Goal: Navigation & Orientation: Find specific page/section

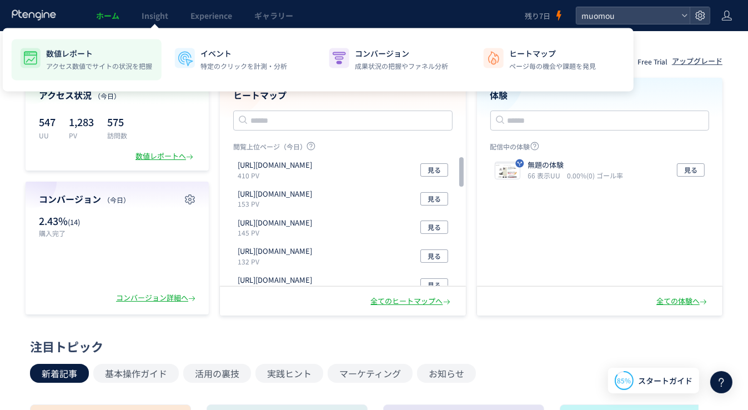
click at [97, 54] on p "数値レポート" at bounding box center [99, 53] width 106 height 11
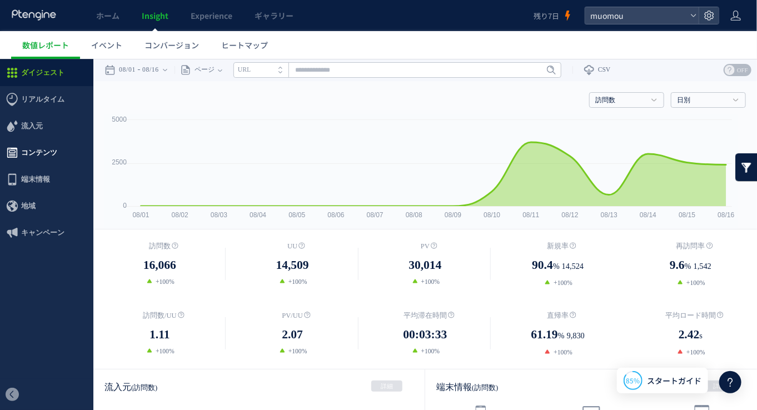
click at [47, 155] on span "コンテンツ" at bounding box center [39, 152] width 36 height 27
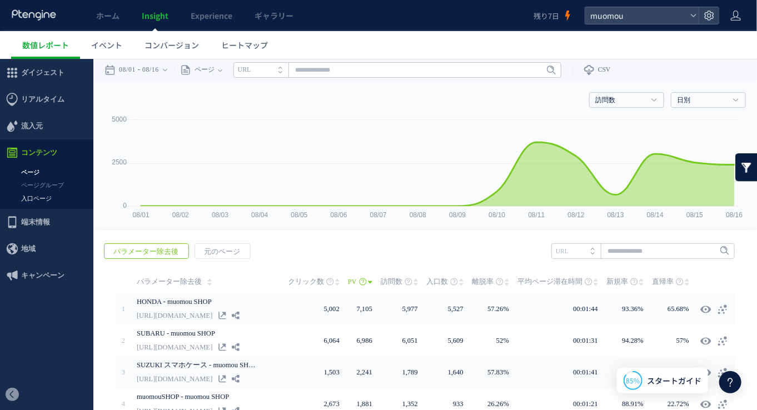
click at [36, 199] on link "入口ページ" at bounding box center [46, 198] width 93 height 13
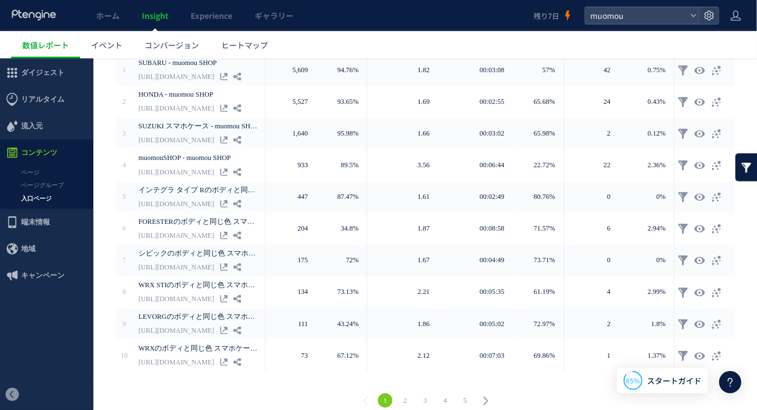
scroll to position [269, 0]
